Goal: Communication & Community: Answer question/provide support

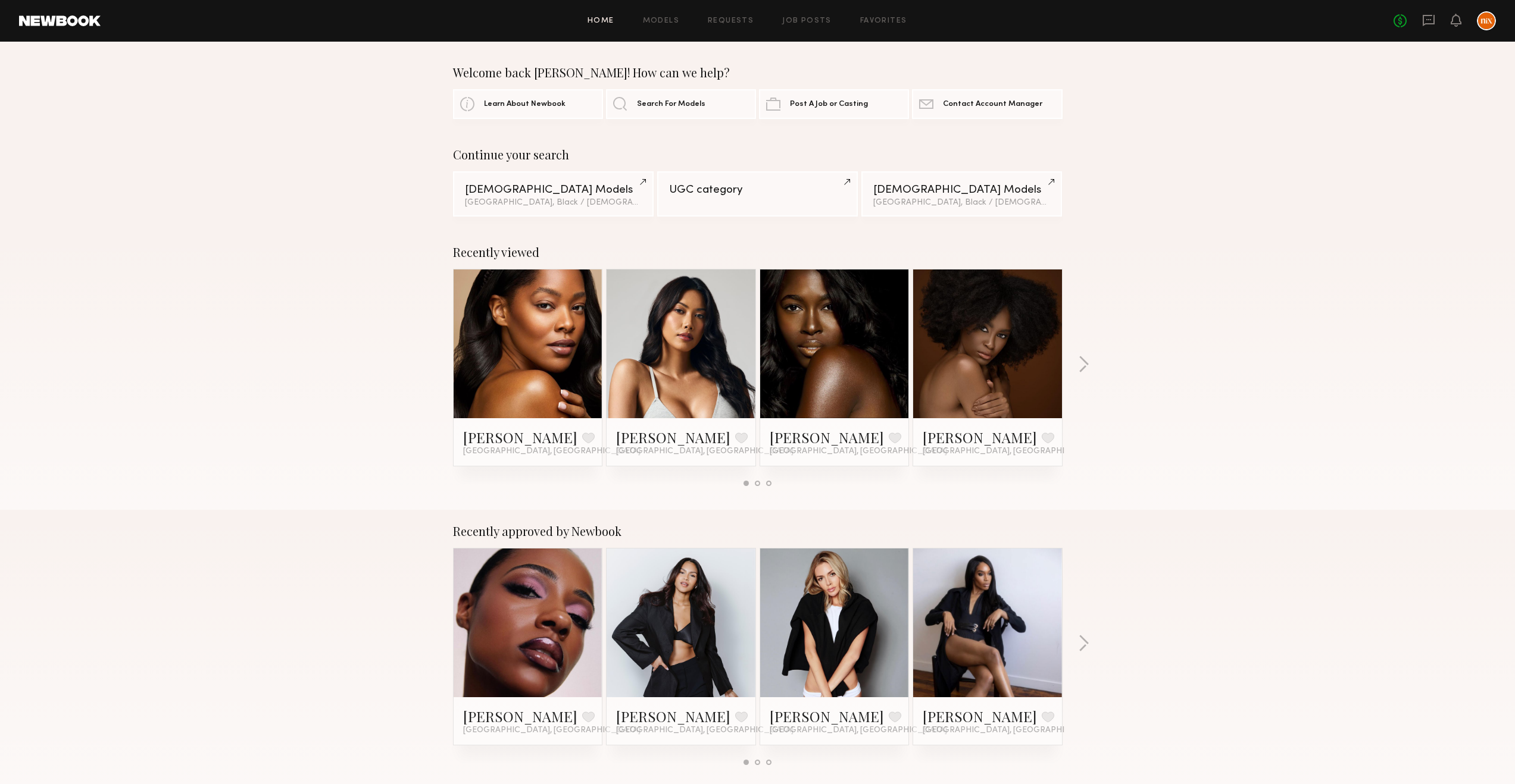
click at [1436, 20] on div "No fees up to $5,000" at bounding box center [1444, 20] width 103 height 19
click at [1433, 21] on icon at bounding box center [1429, 20] width 12 height 11
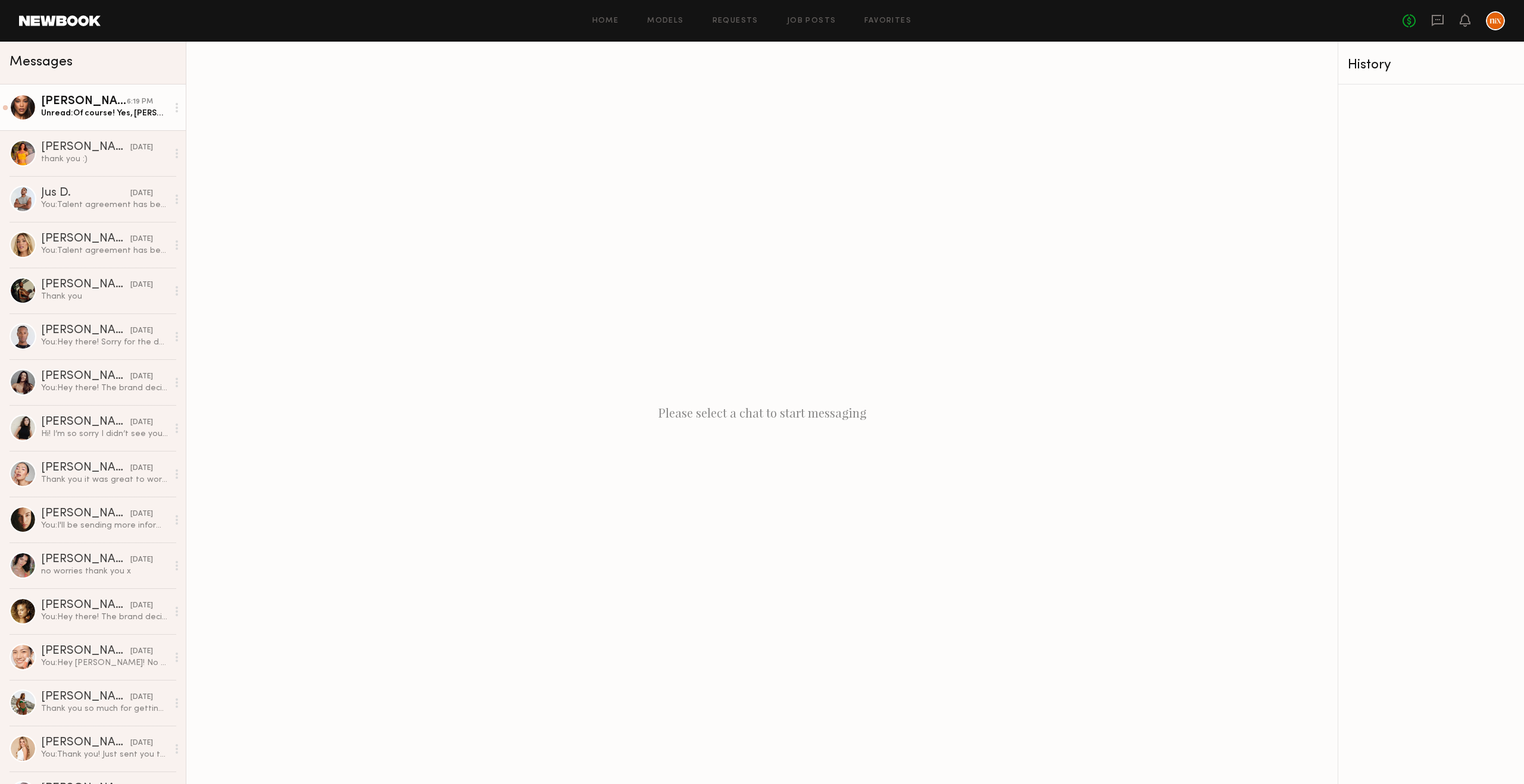
click at [98, 102] on div "[PERSON_NAME]" at bounding box center [84, 102] width 85 height 12
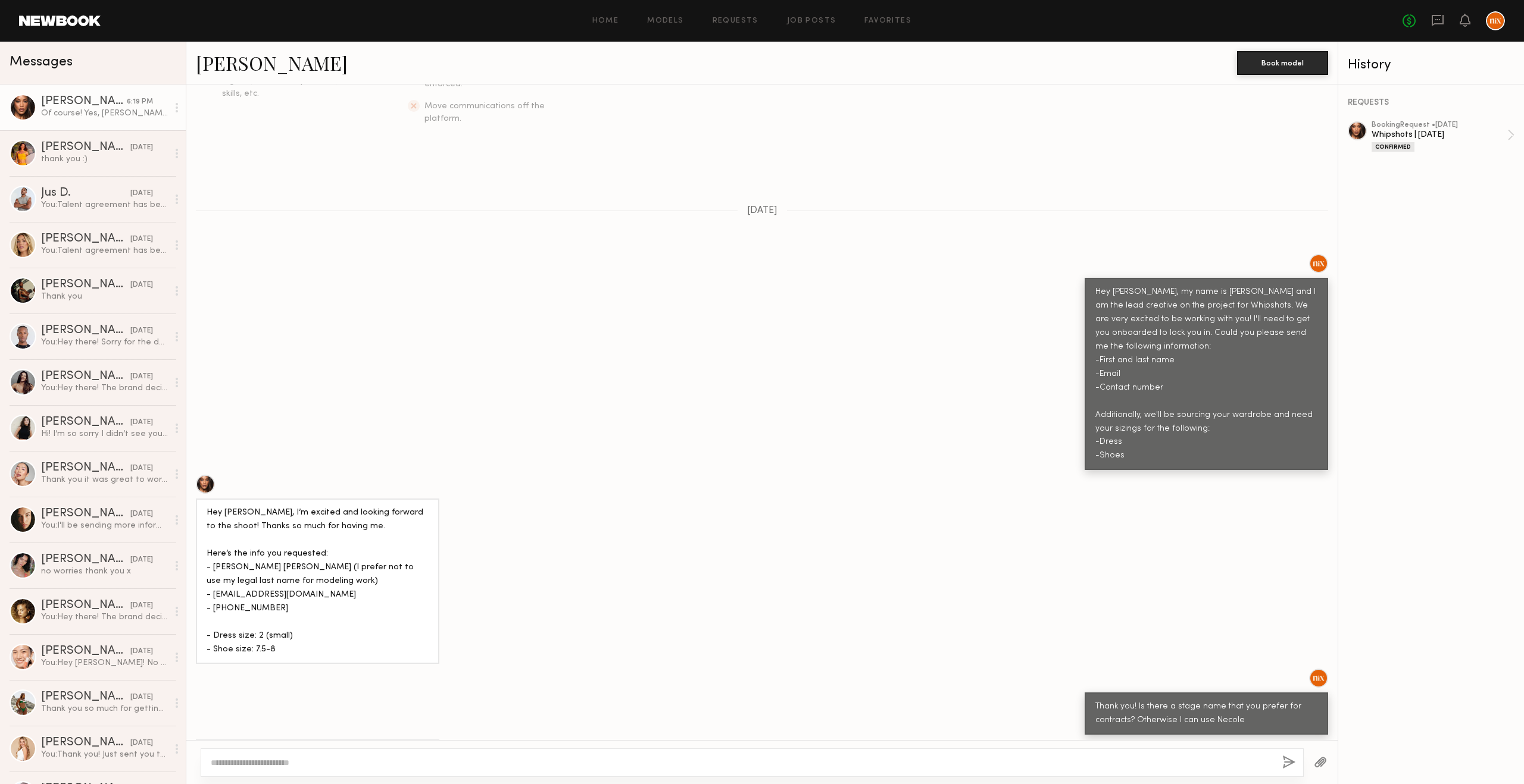
scroll to position [306, 0]
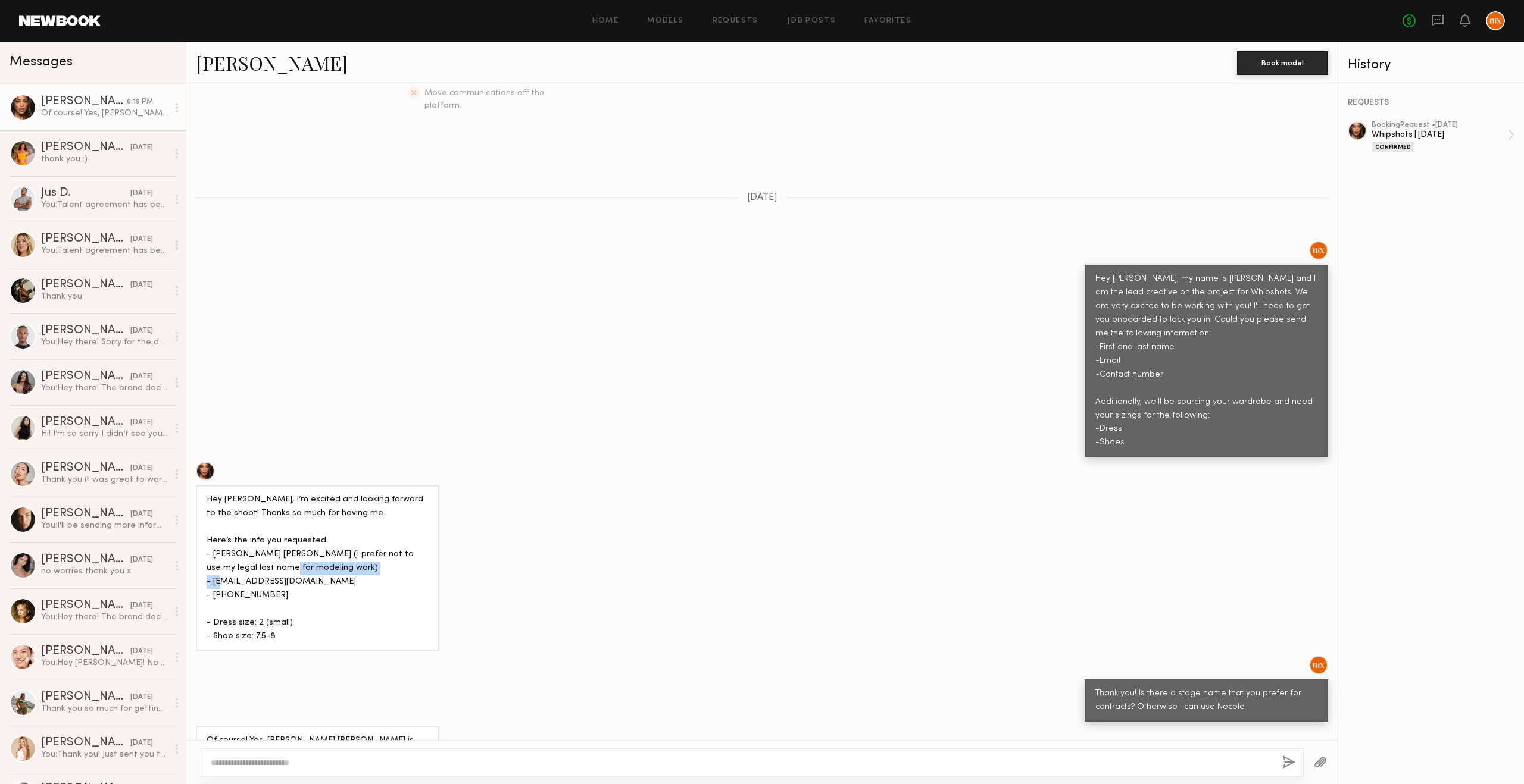
drag, startPoint x: 324, startPoint y: 560, endPoint x: 213, endPoint y: 562, distance: 111.0
click at [213, 562] on div "Hey [PERSON_NAME], I’m excited and looking forward to the shoot! Thanks so much…" at bounding box center [318, 568] width 222 height 150
copy div "[EMAIL_ADDRESS][DOMAIN_NAME]"
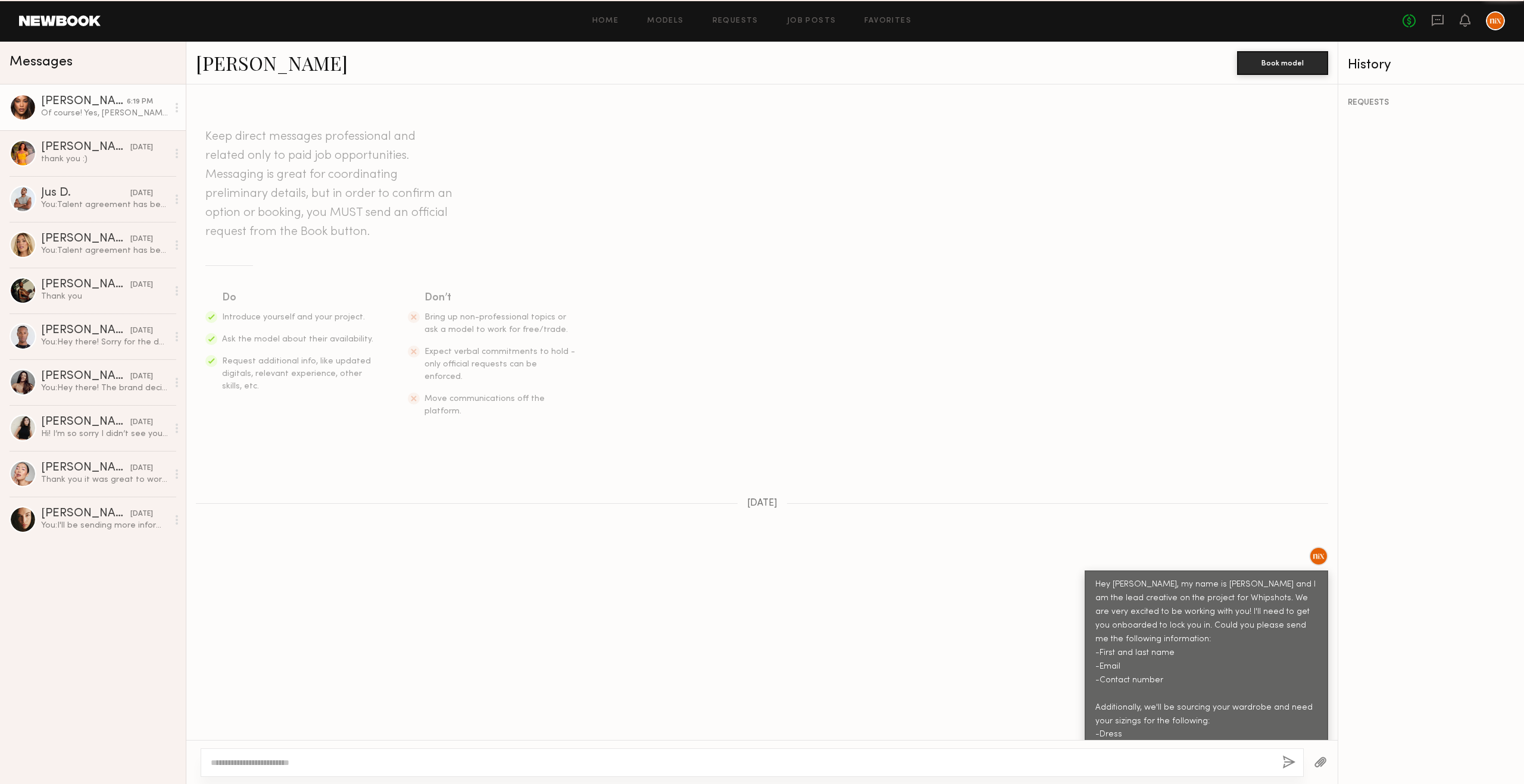
scroll to position [383, 0]
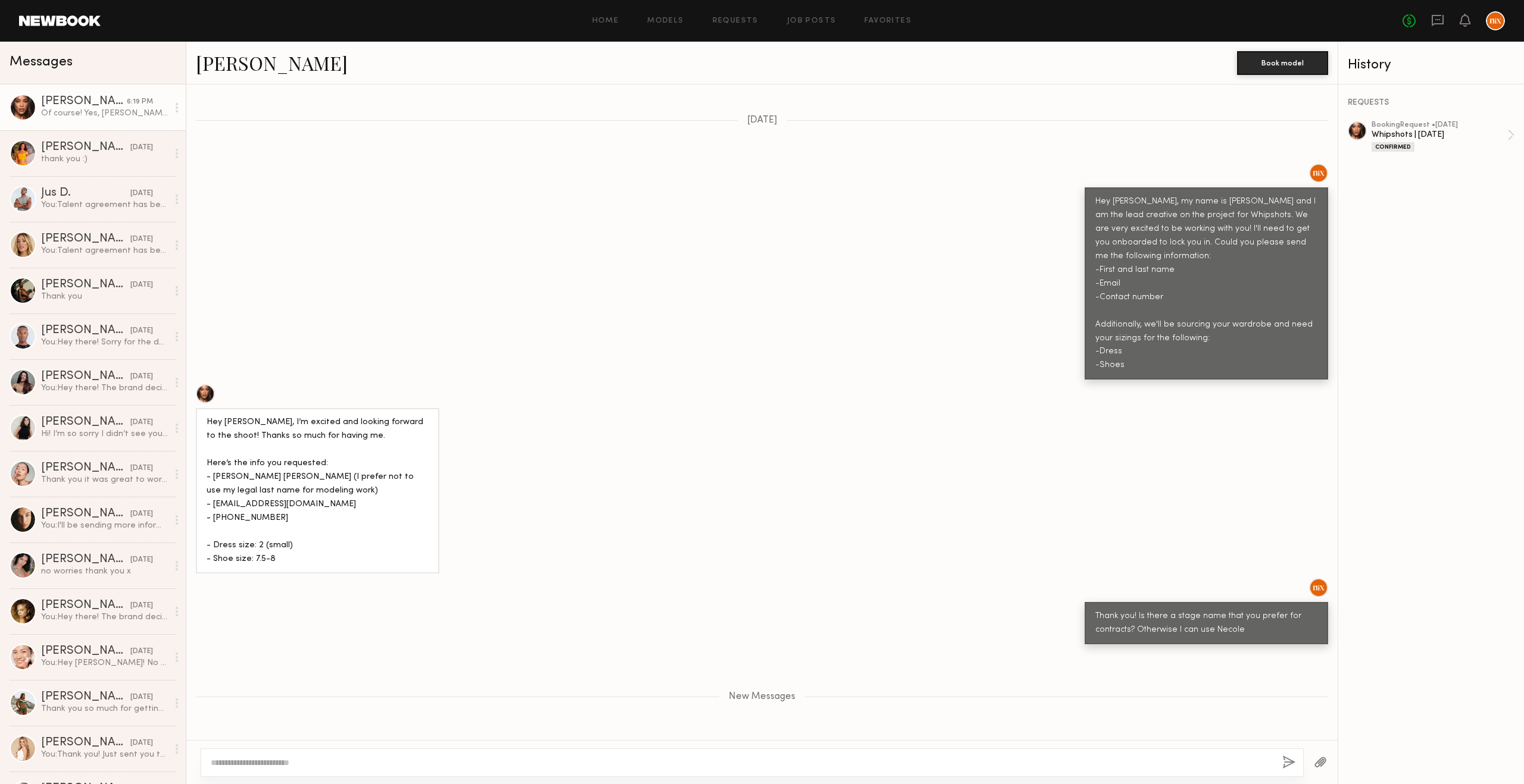
click at [457, 767] on textarea at bounding box center [742, 762] width 1062 height 12
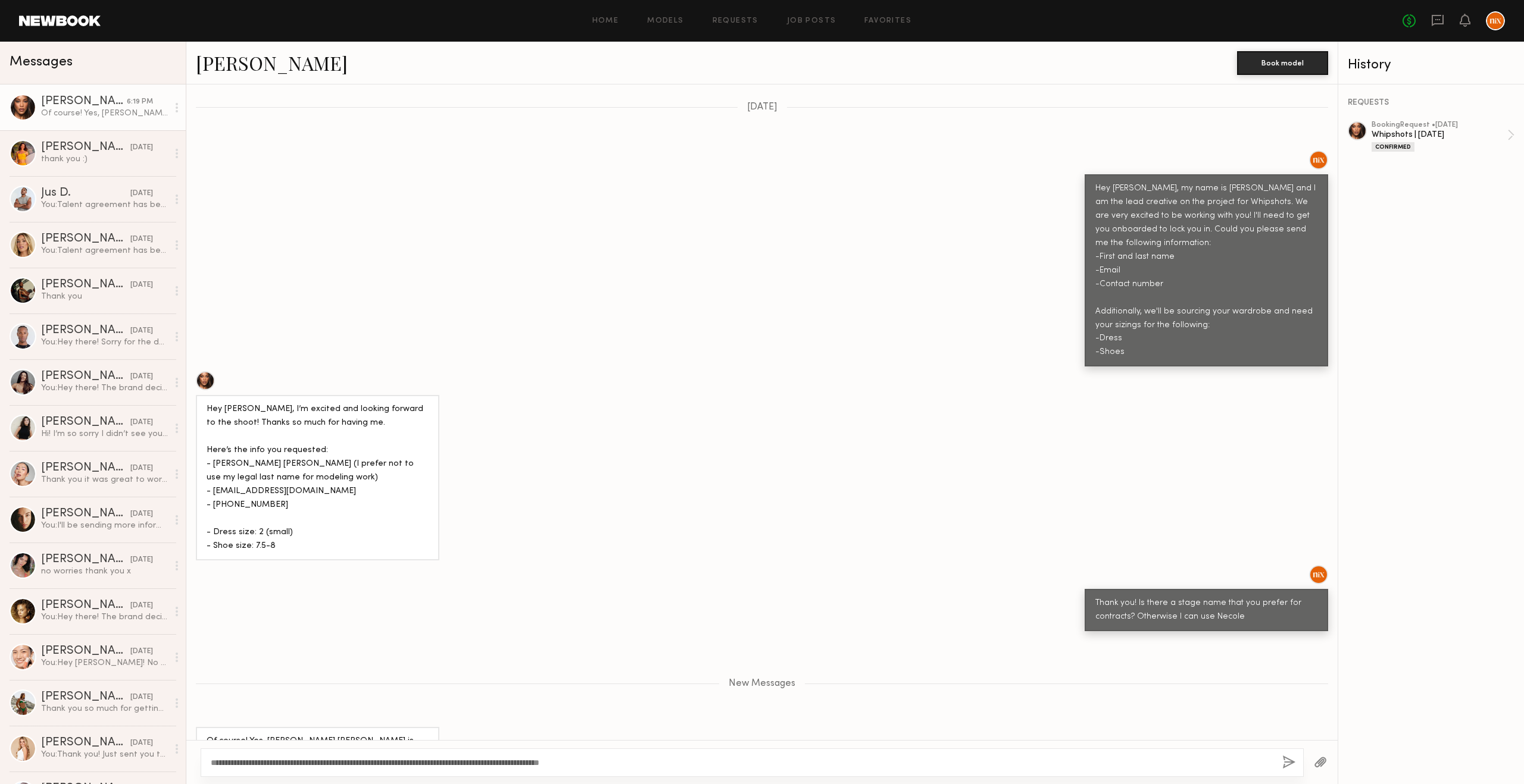
type textarea "**********"
click at [1288, 762] on button "button" at bounding box center [1289, 763] width 13 height 15
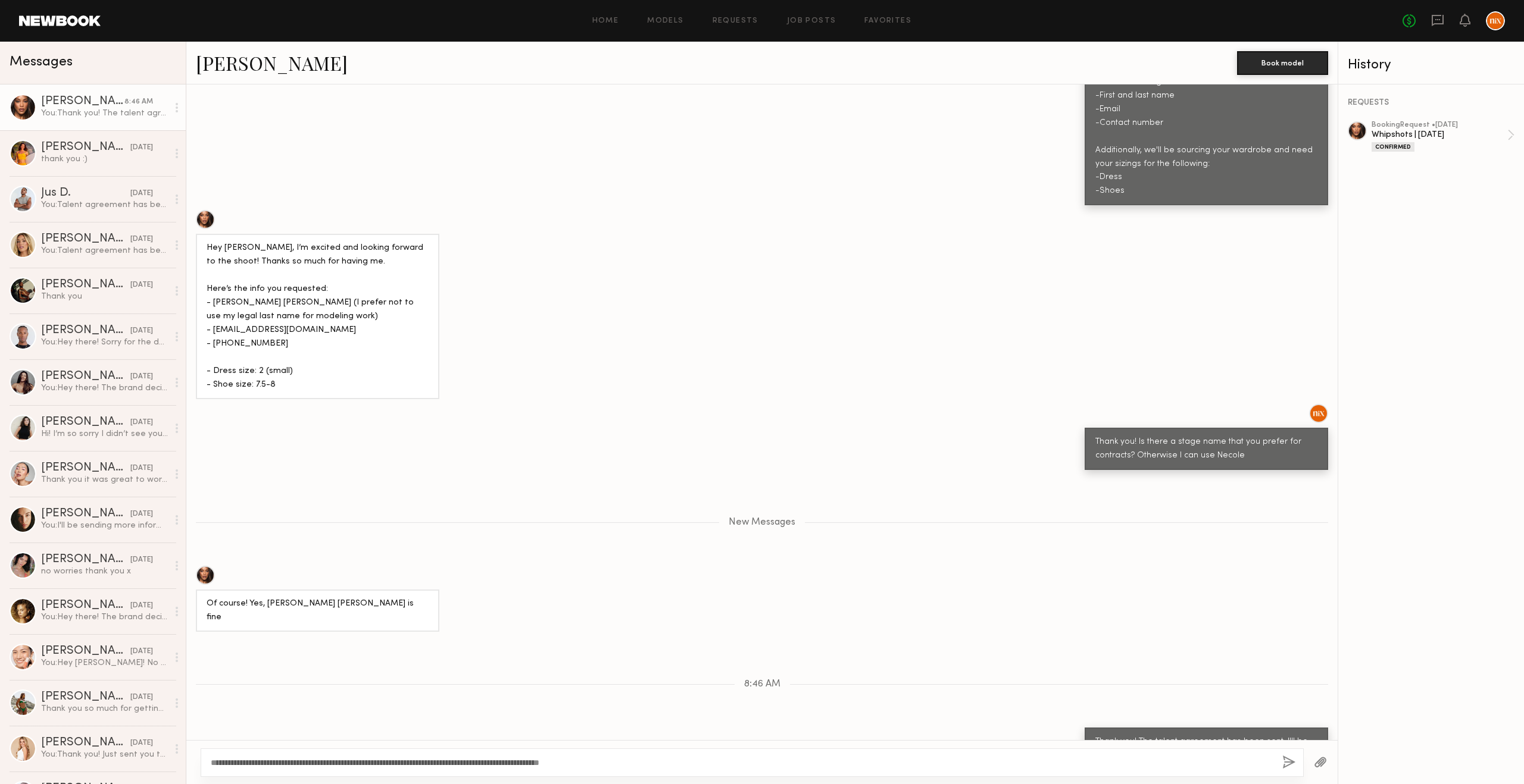
click at [590, 345] on div "Hey [PERSON_NAME], I’m excited and looking forward to the shoot! Thanks so much…" at bounding box center [762, 305] width 1152 height 189
click at [589, 345] on div "Hey [PERSON_NAME], I’m excited and looking forward to the shoot! Thanks so much…" at bounding box center [762, 305] width 1152 height 189
